Goal: Task Accomplishment & Management: Complete application form

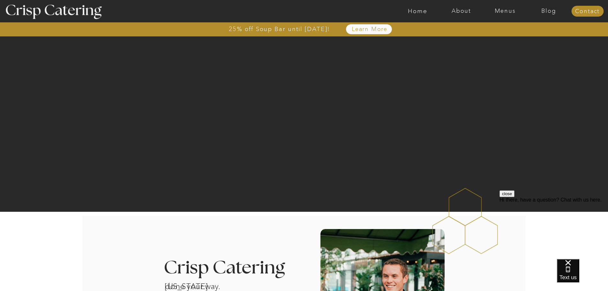
scroll to position [109, 0]
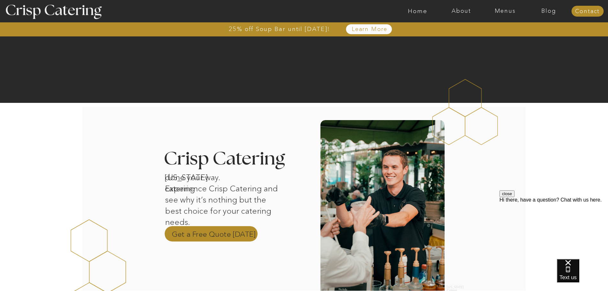
click at [228, 234] on p "Get a Free Quote Today" at bounding box center [214, 234] width 84 height 10
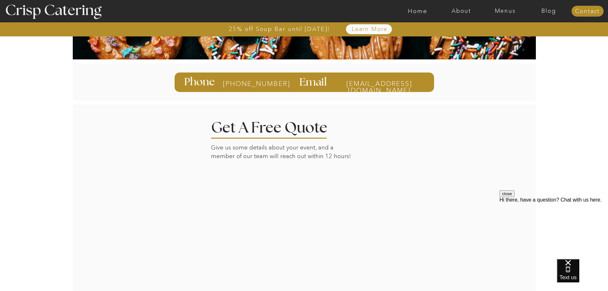
scroll to position [101, 0]
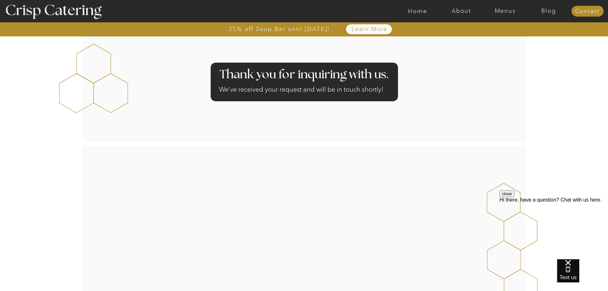
scroll to position [75, 0]
